Goal: Share content

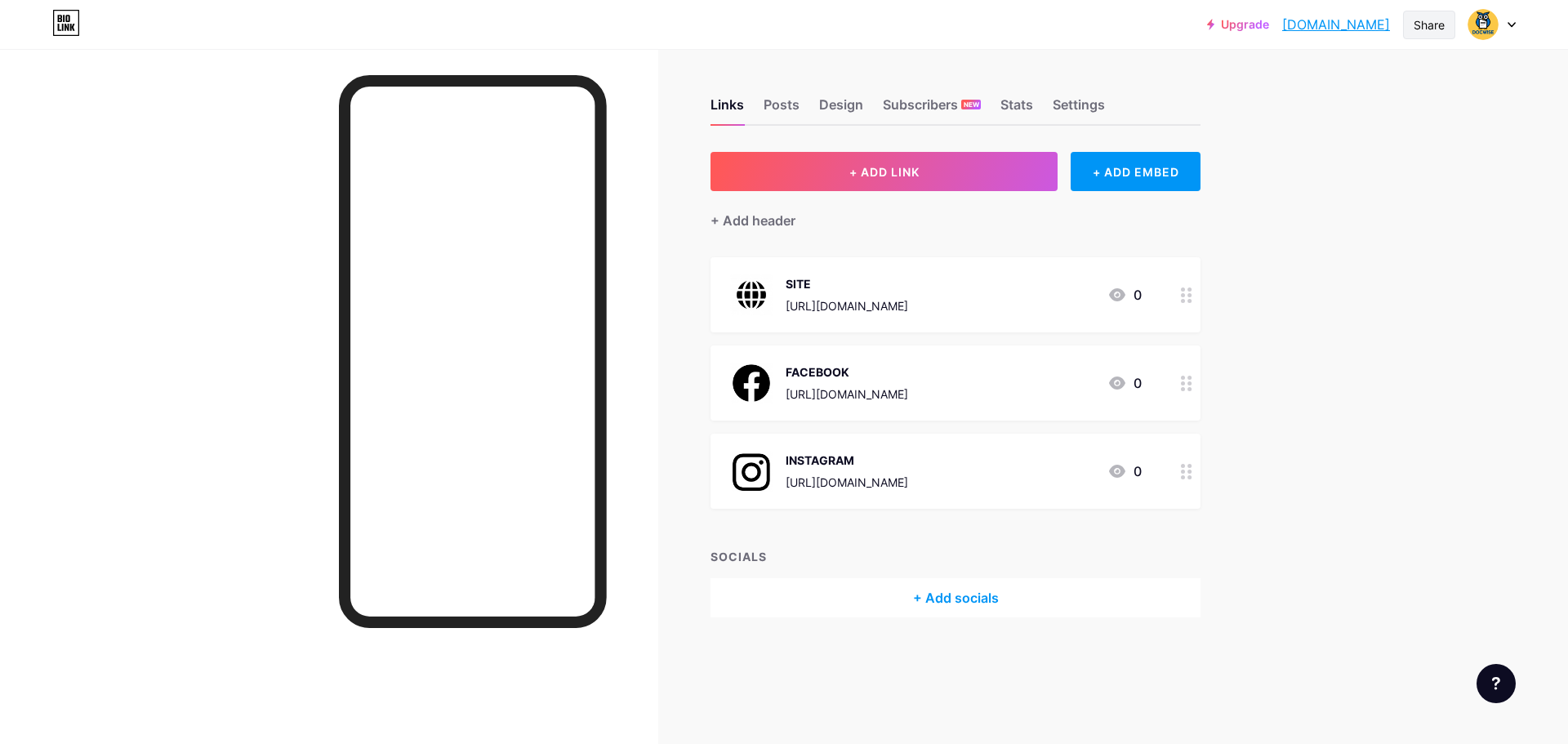
click at [1429, 22] on div "Share" at bounding box center [1429, 25] width 31 height 17
click at [1366, 122] on div "Get my QR code" at bounding box center [1332, 123] width 243 height 39
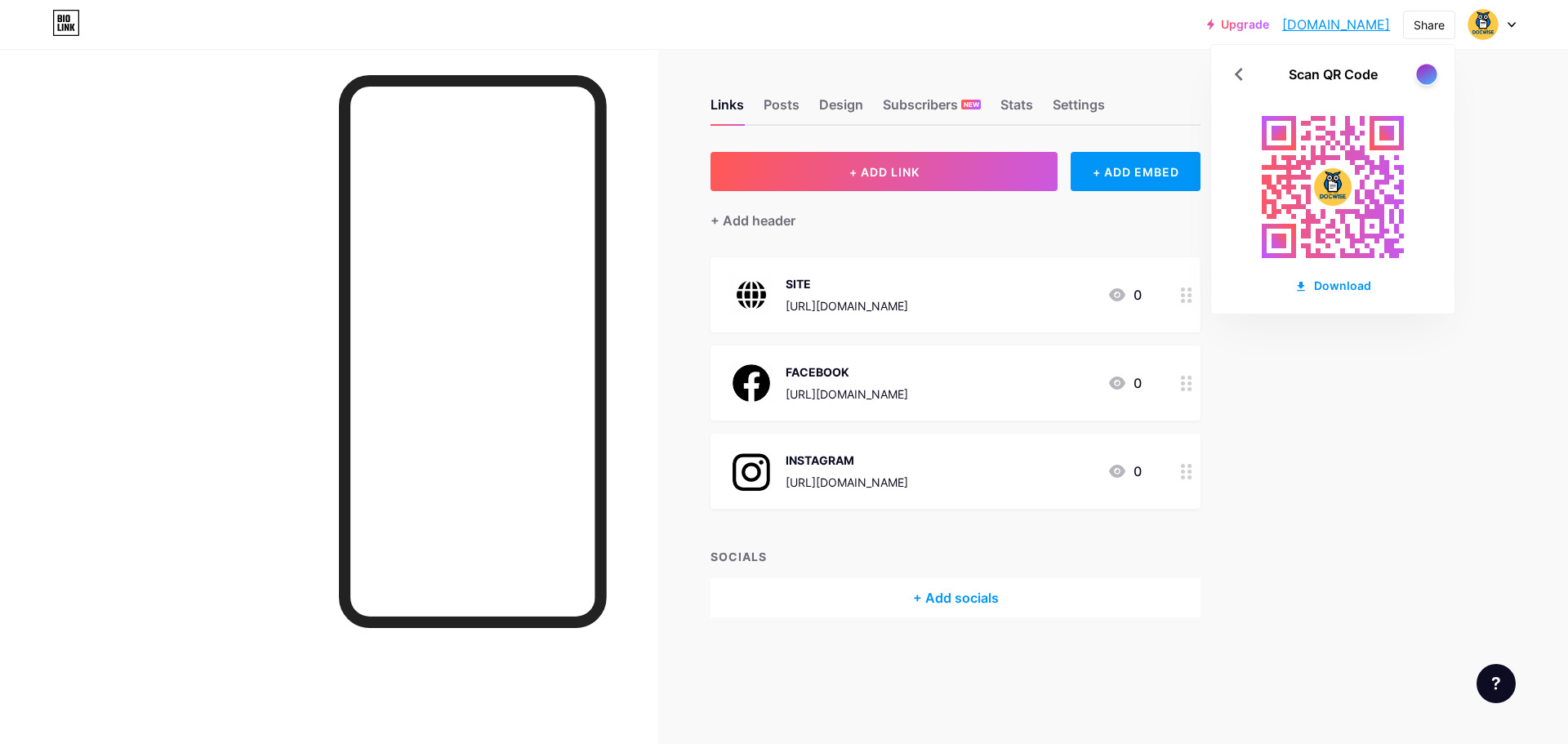
click at [1426, 79] on div at bounding box center [1425, 74] width 21 height 21
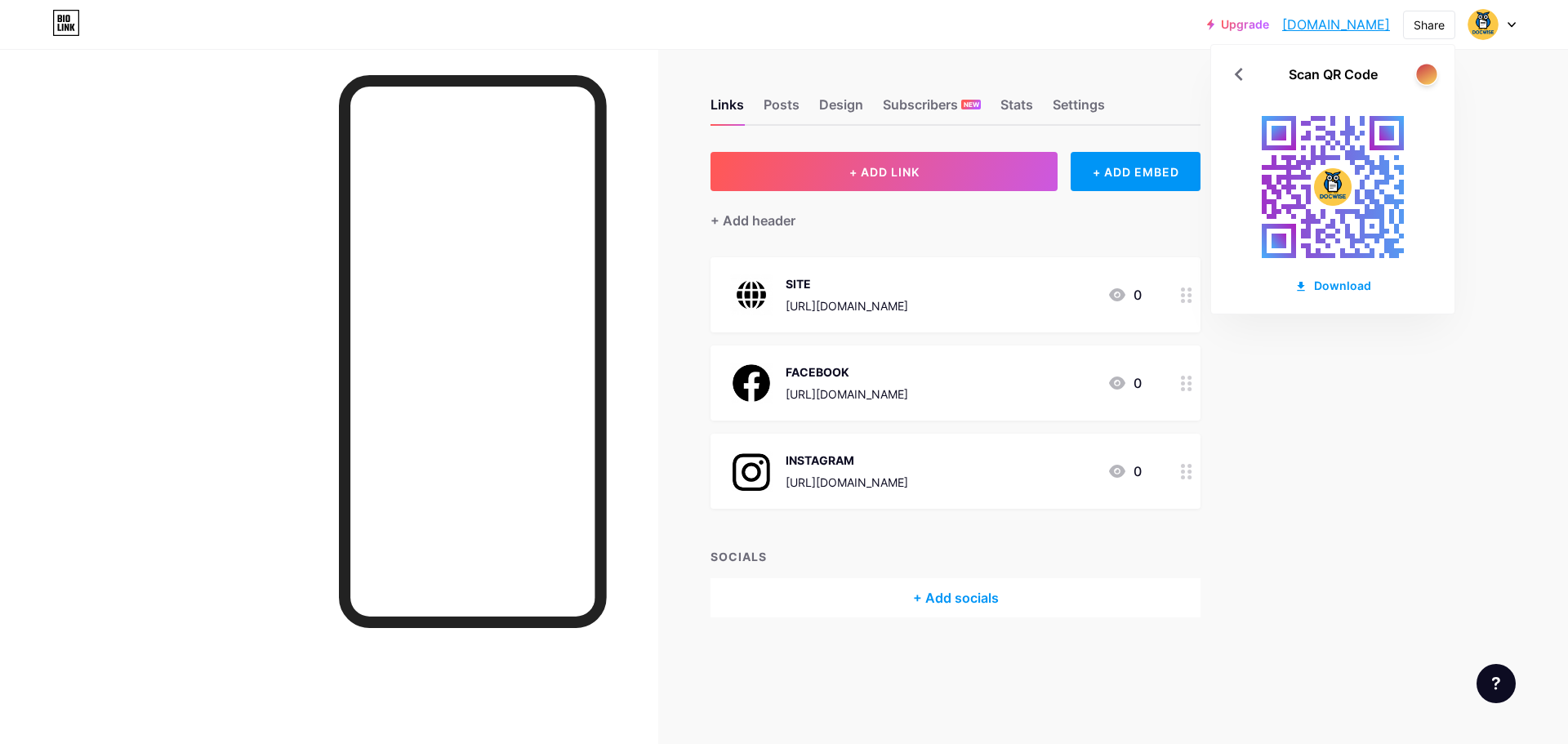
click at [1426, 79] on div at bounding box center [1425, 74] width 21 height 21
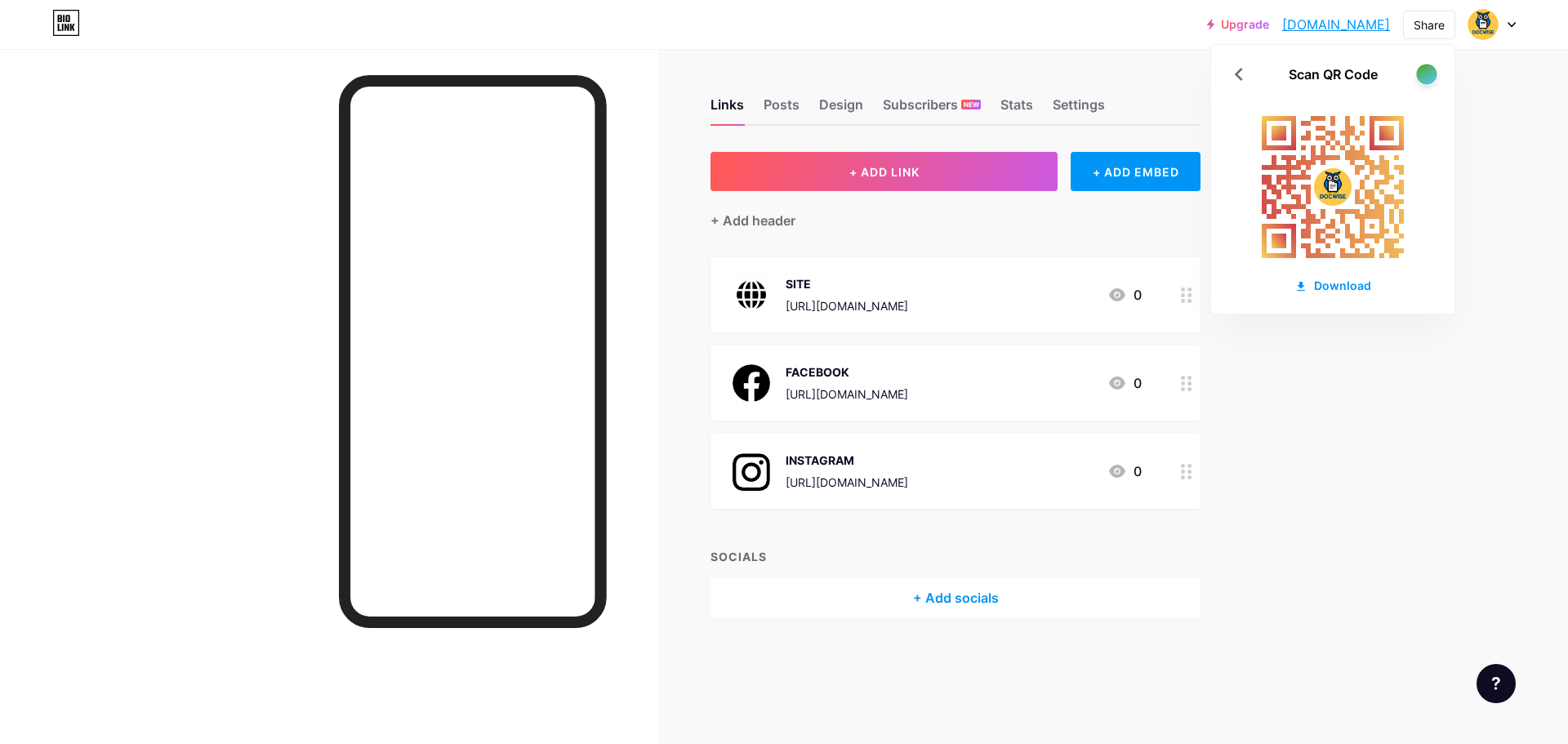
click at [1426, 79] on div at bounding box center [1425, 74] width 21 height 21
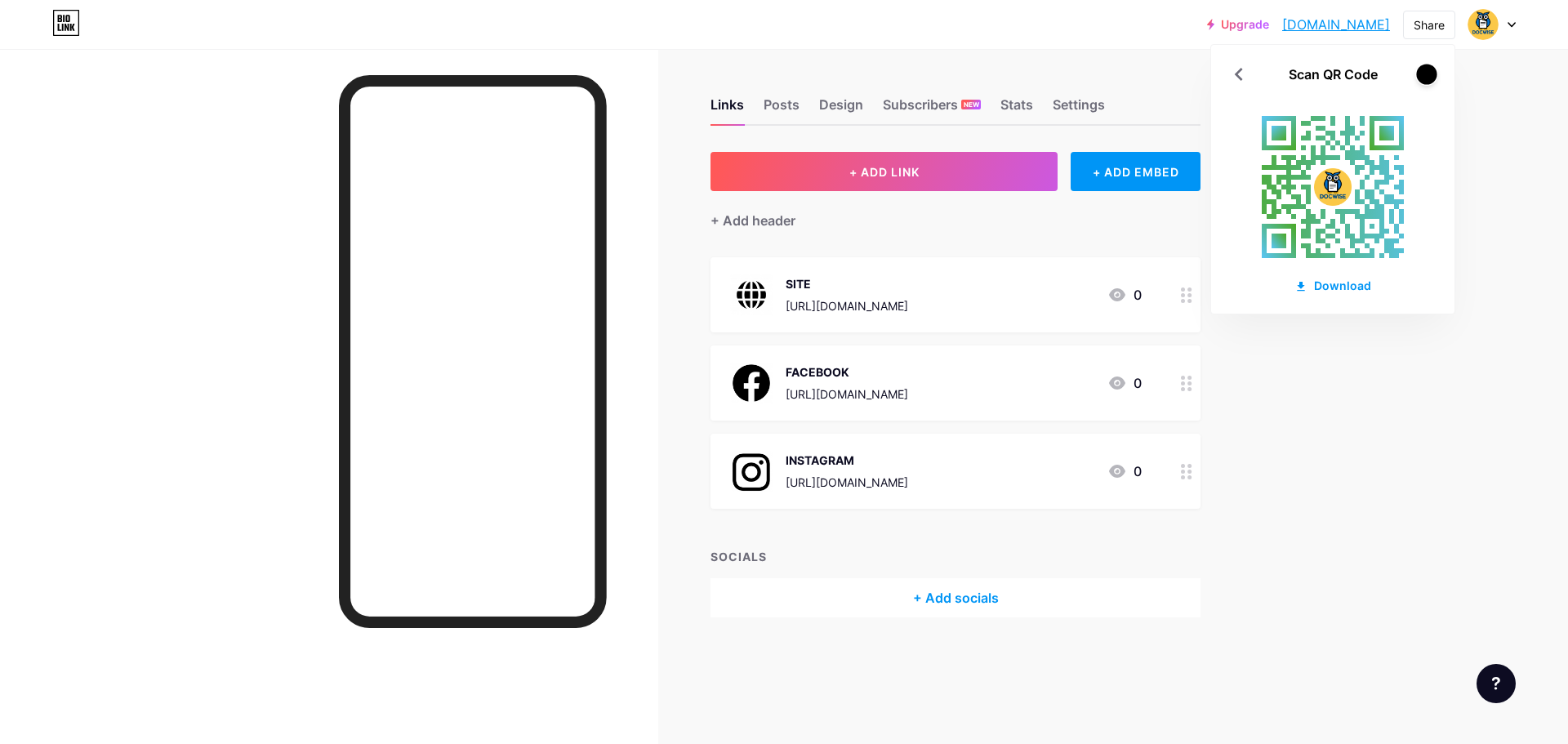
click at [1426, 79] on div at bounding box center [1425, 74] width 21 height 21
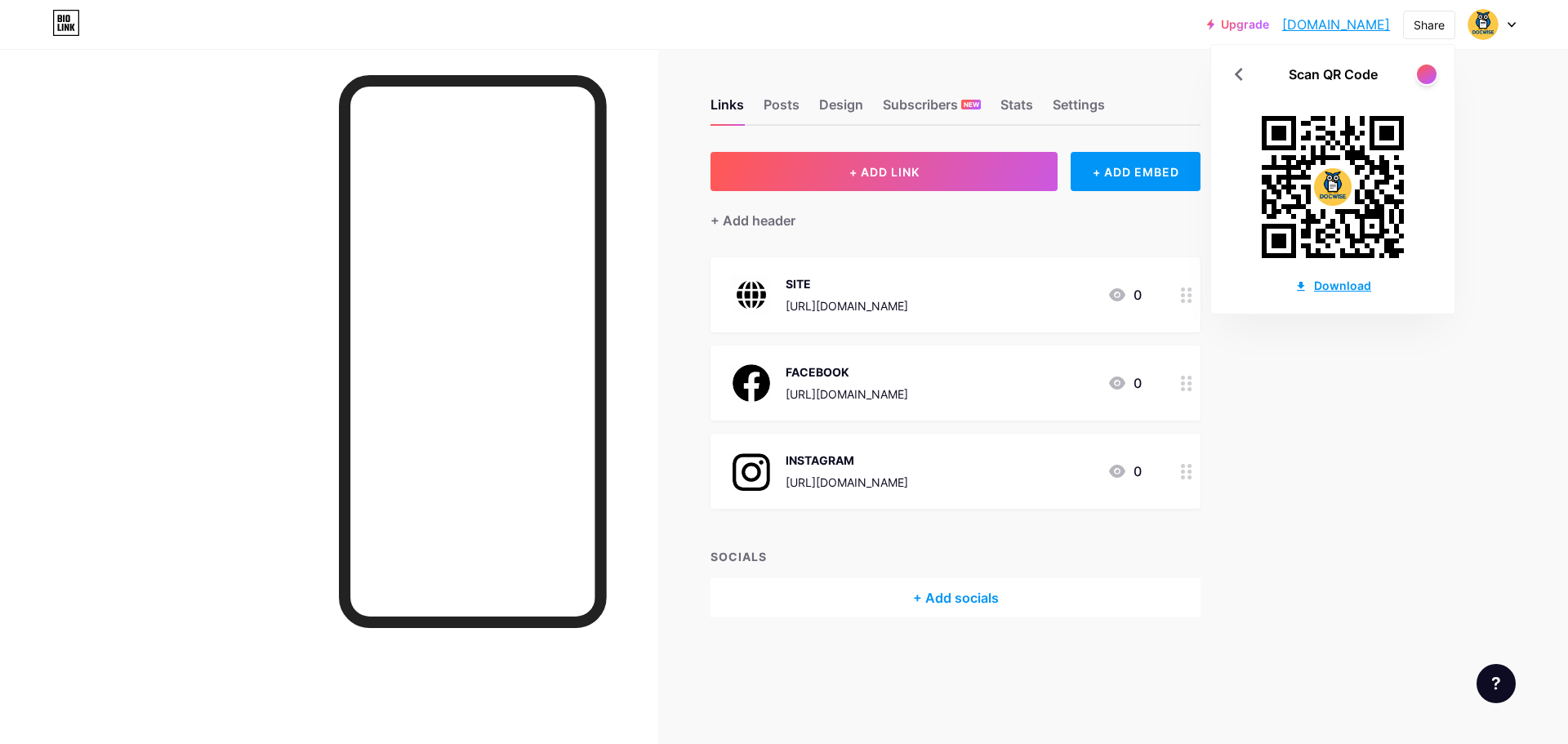
click at [1334, 285] on div "Download" at bounding box center [1333, 284] width 77 height 17
click at [1367, 437] on div "Upgrade docwise.bio.lin... docwise.bio.link Share Scan QR Code Download Switch …" at bounding box center [784, 372] width 1568 height 744
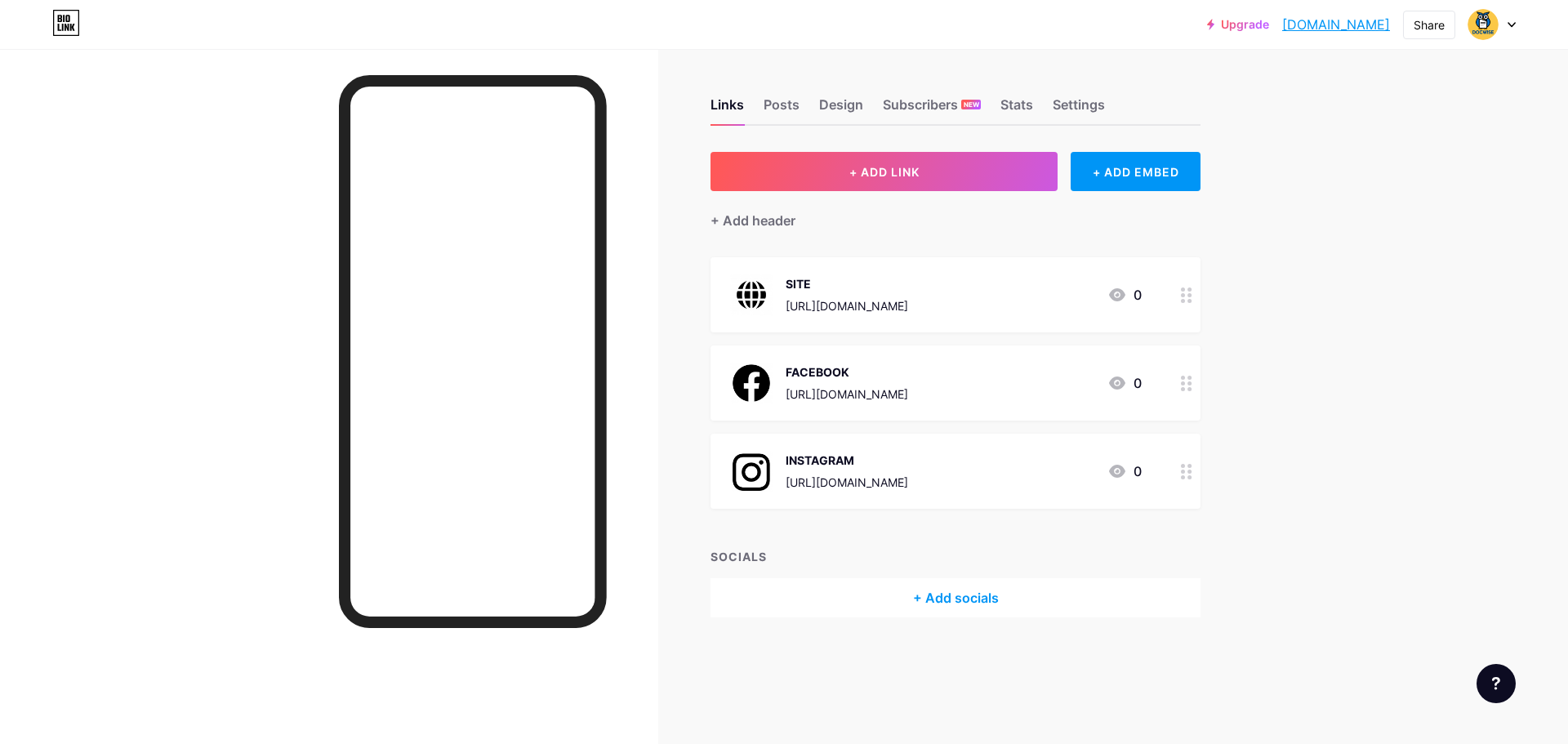
drag, startPoint x: 885, startPoint y: 452, endPoint x: 884, endPoint y: 356, distance: 96.0
click at [884, 356] on span "SITE https://docwise.ca 0 FACEBOOK https://www.facebook.com/share/1GJupaw5LL/?m…" at bounding box center [956, 382] width 490 height 251
click at [1382, 342] on div "Upgrade docwise.bio.lin... docwise.bio.link Share Switch accounts ... bio.link/…" at bounding box center [784, 372] width 1568 height 744
click at [1362, 328] on div "Upgrade docwise.bio.lin... docwise.bio.link Share Switch accounts ... bio.link/…" at bounding box center [784, 372] width 1568 height 744
click at [1187, 294] on icon at bounding box center [1186, 295] width 12 height 16
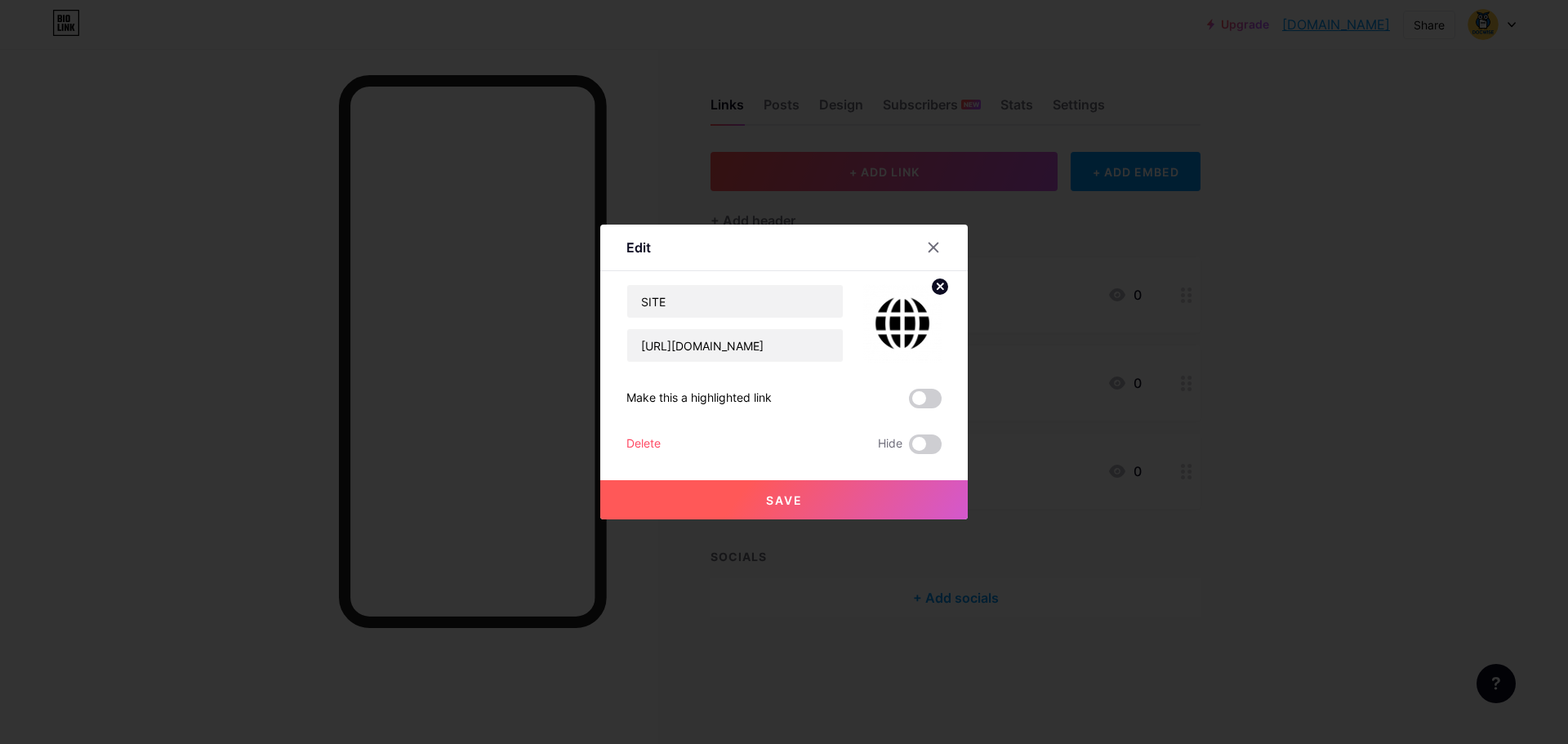
click at [907, 318] on img at bounding box center [903, 324] width 79 height 79
click at [934, 242] on div at bounding box center [933, 247] width 30 height 30
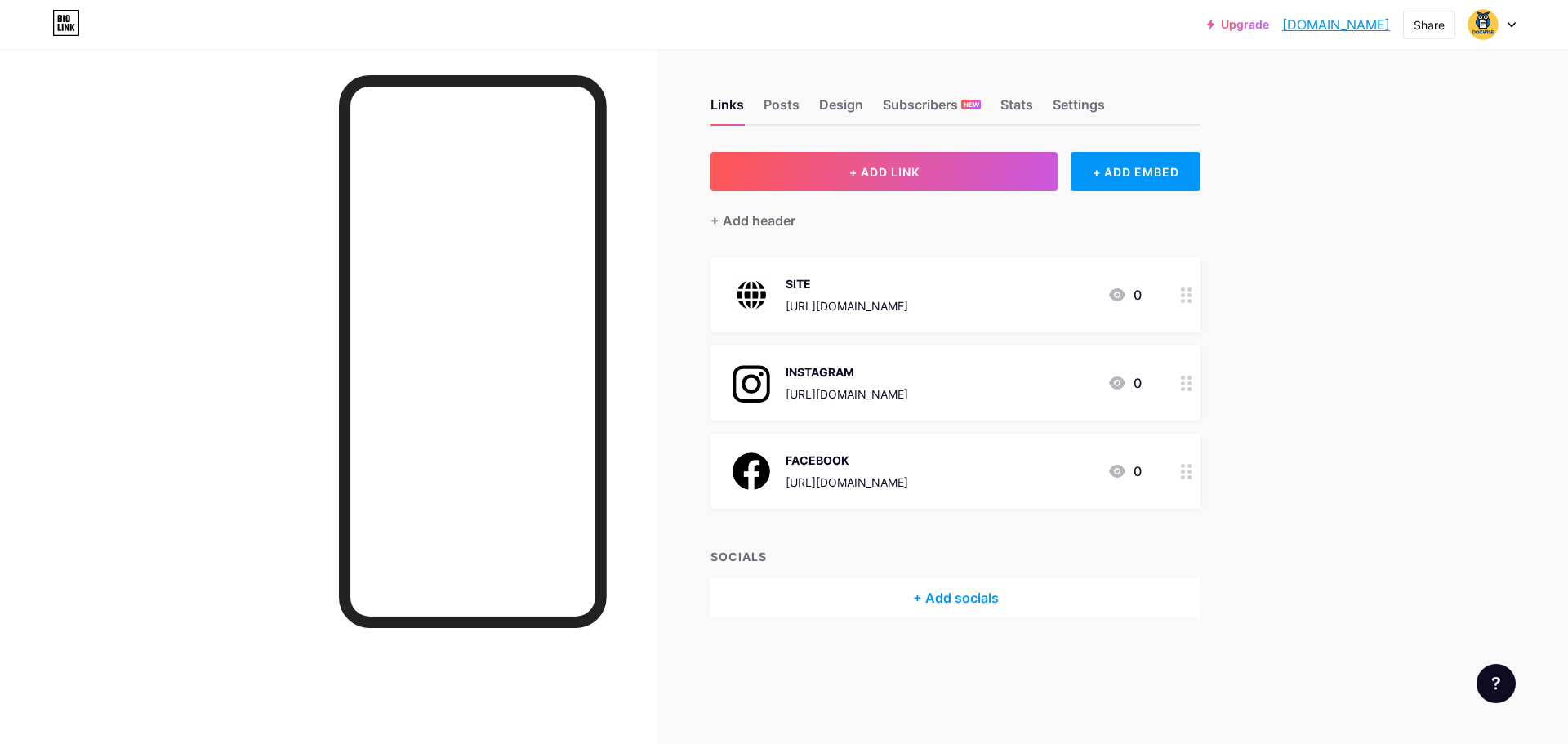
click at [925, 299] on div "SITE https://docwise.ca 0" at bounding box center [936, 294] width 411 height 42
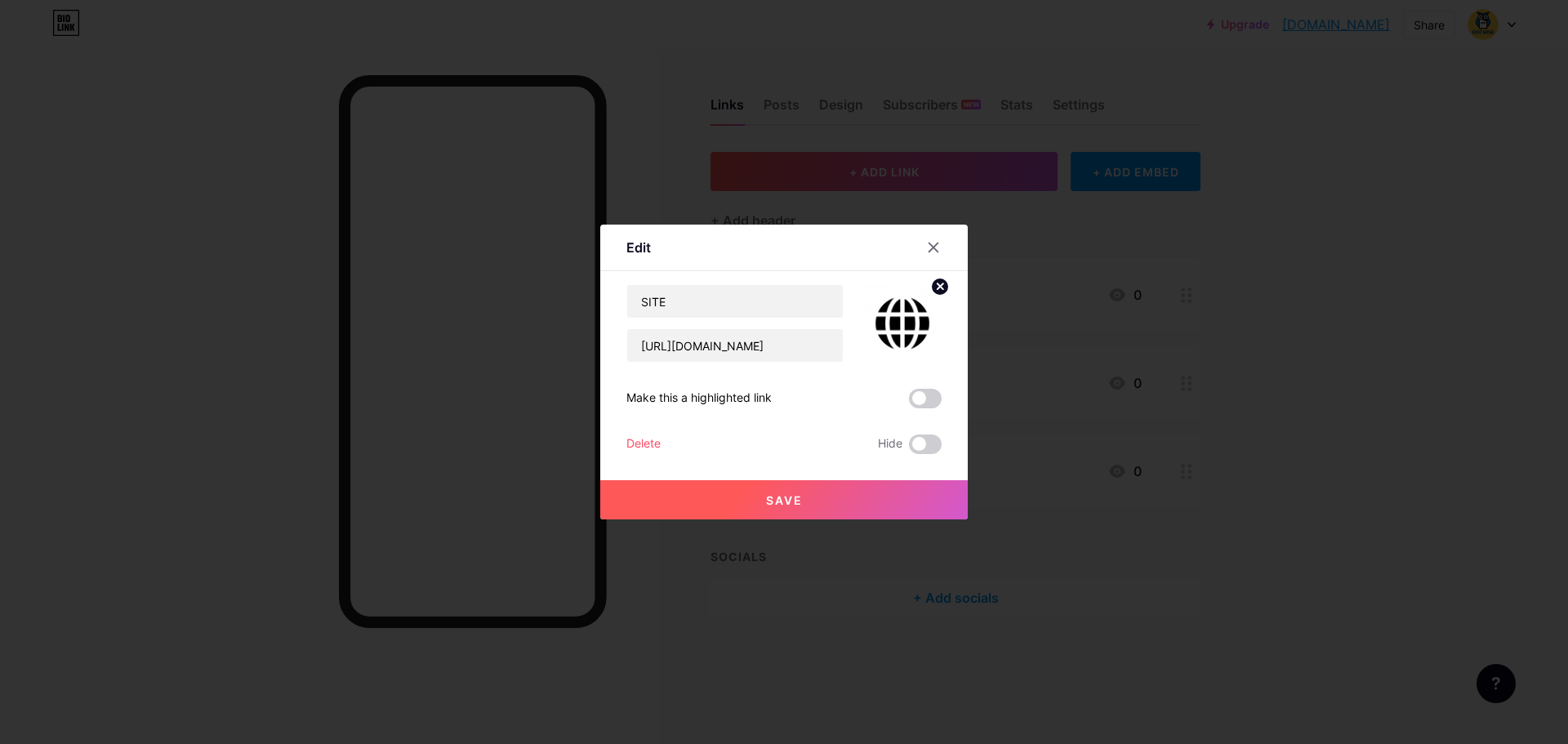
click at [905, 328] on img at bounding box center [903, 324] width 79 height 79
click at [926, 243] on icon at bounding box center [932, 247] width 13 height 13
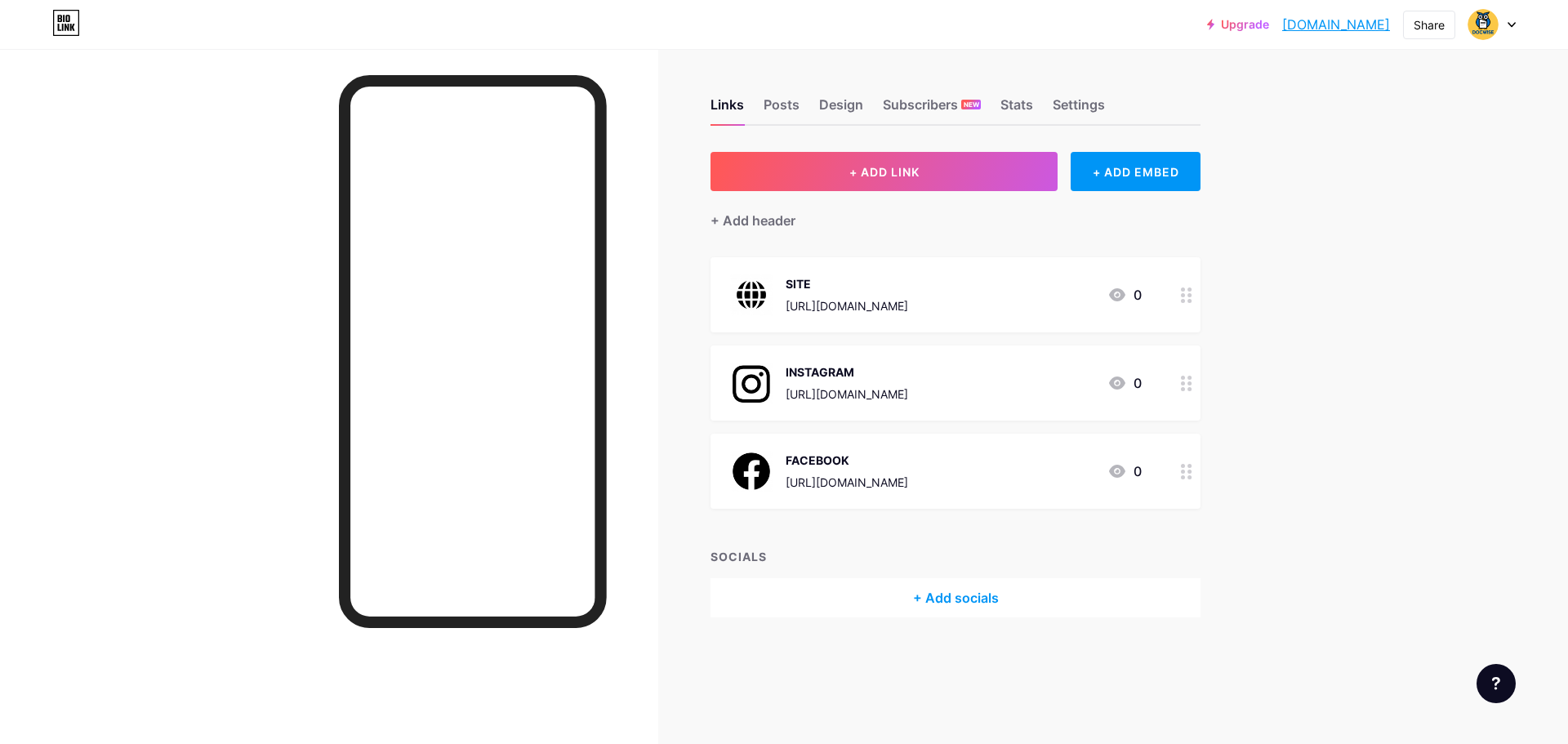
click at [1176, 294] on div at bounding box center [1186, 294] width 28 height 75
click at [1276, 443] on div at bounding box center [784, 372] width 1568 height 744
click at [1450, 212] on div "Upgrade docwise.bio.lin... docwise.bio.link Share Switch accounts ... bio.link/…" at bounding box center [784, 372] width 1568 height 744
